Goal: Book appointment/travel/reservation

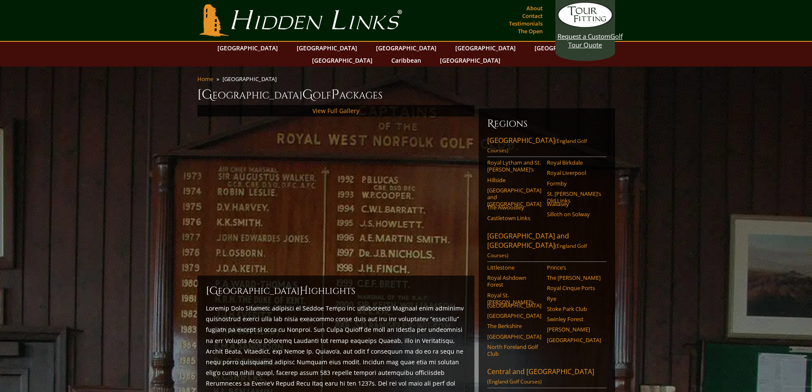
click at [313, 47] on link "[GEOGRAPHIC_DATA]" at bounding box center [326, 48] width 69 height 12
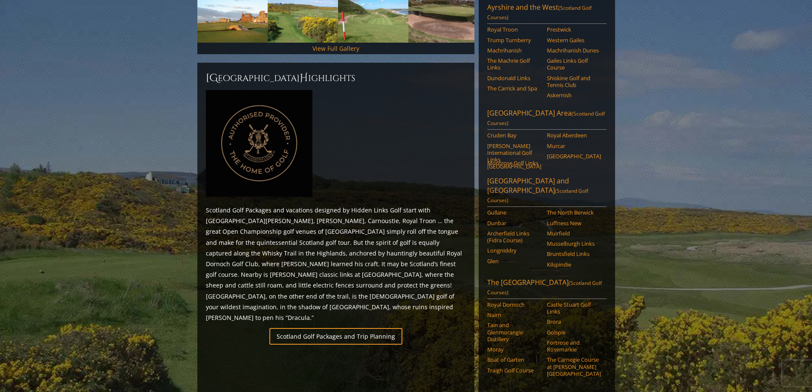
scroll to position [472, 0]
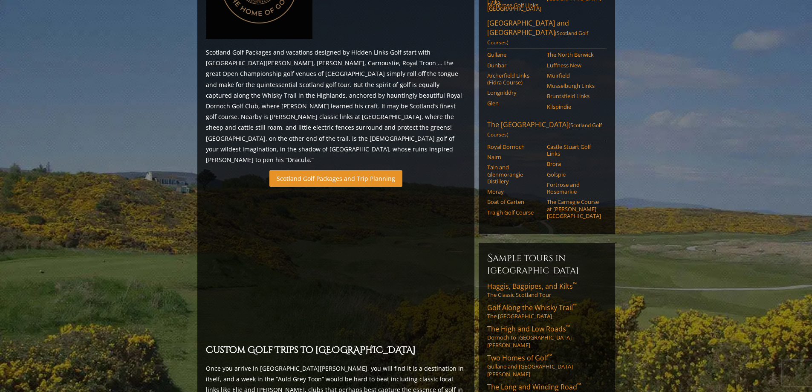
click at [328, 170] on link "Scotland Golf Packages and Trip Planning" at bounding box center [335, 178] width 133 height 17
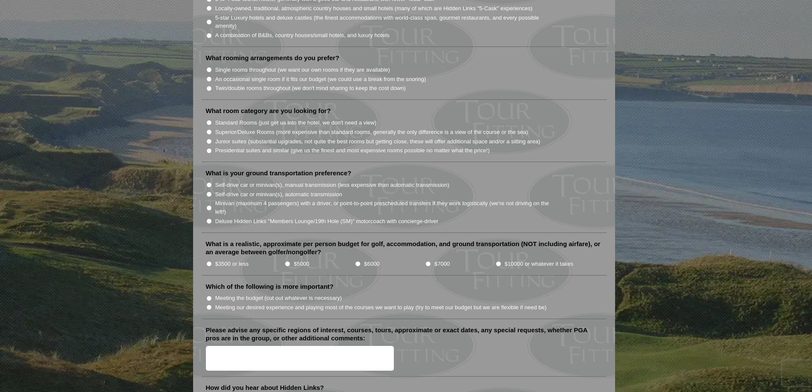
scroll to position [767, 0]
